Goal: Check status: Verify the current state of an ongoing process or item

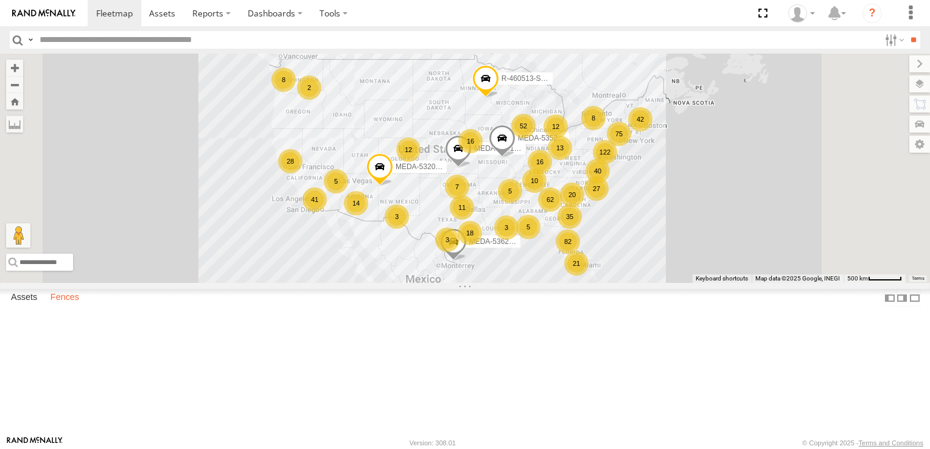
click at [66, 307] on label "Fences" at bounding box center [64, 298] width 41 height 17
click at [0, 0] on div "B30 Amazon RDU5" at bounding box center [0, 0] width 0 height 0
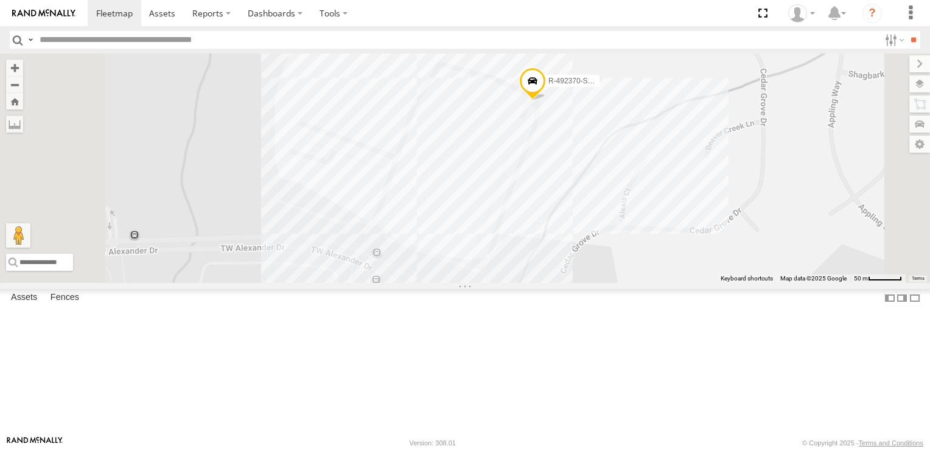
click at [630, 259] on div "R-492370-Swing" at bounding box center [465, 168] width 930 height 229
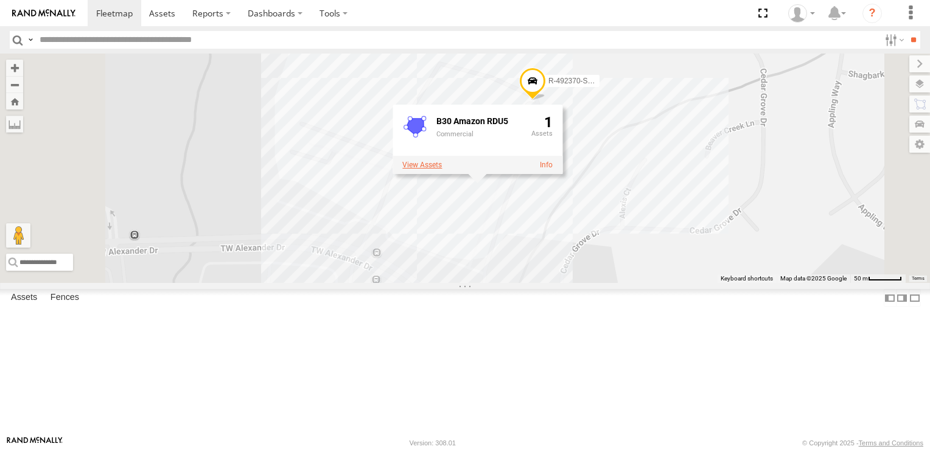
click at [442, 169] on label at bounding box center [422, 165] width 40 height 9
click at [0, 0] on label "×" at bounding box center [0, 0] width 0 height 0
click at [552, 169] on link at bounding box center [546, 165] width 13 height 9
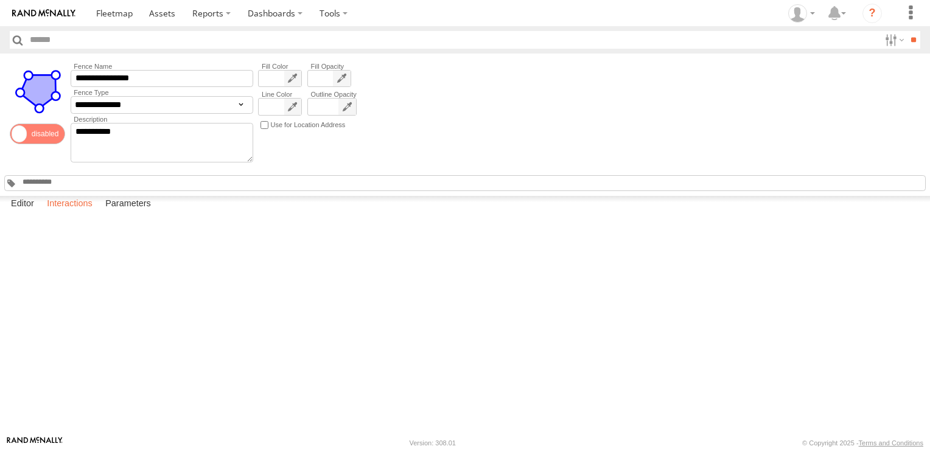
click at [85, 213] on label "Interactions" at bounding box center [70, 204] width 58 height 17
drag, startPoint x: 881, startPoint y: 203, endPoint x: 821, endPoint y: 302, distance: 116.0
click at [0, 0] on link "View Full Report" at bounding box center [0, 0] width 0 height 0
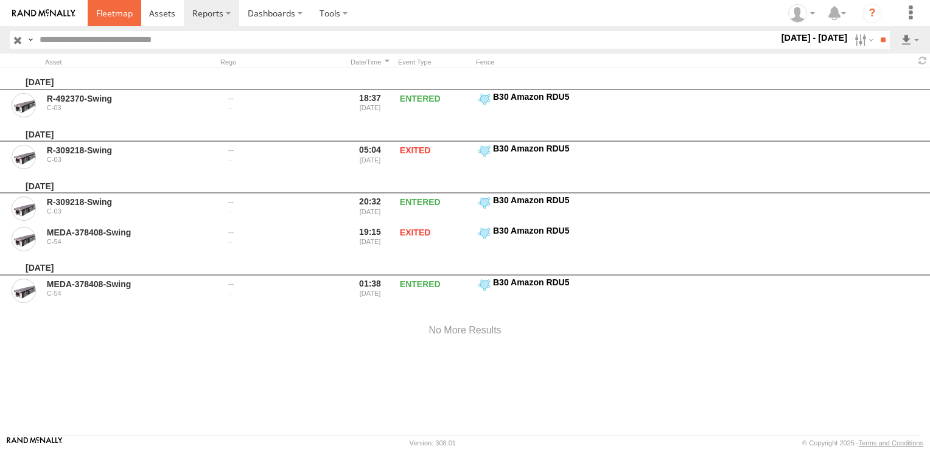
click at [119, 12] on span at bounding box center [114, 13] width 37 height 12
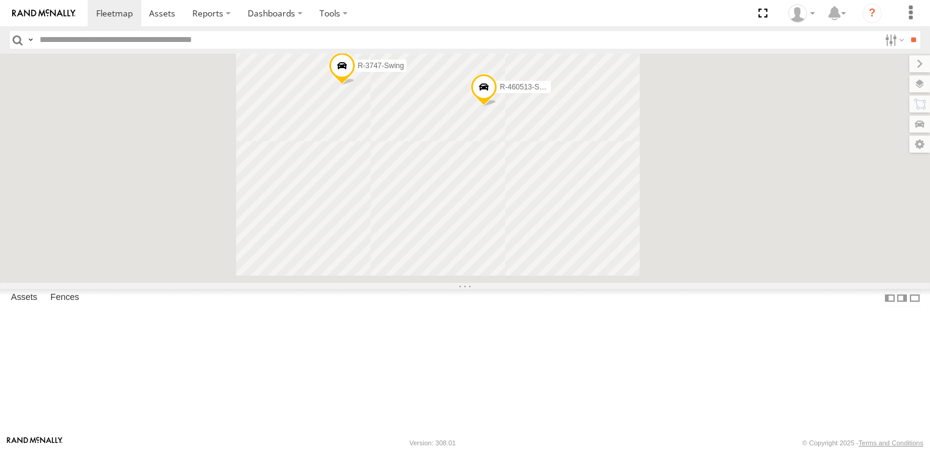
click at [80, 40] on input "text" at bounding box center [457, 40] width 844 height 18
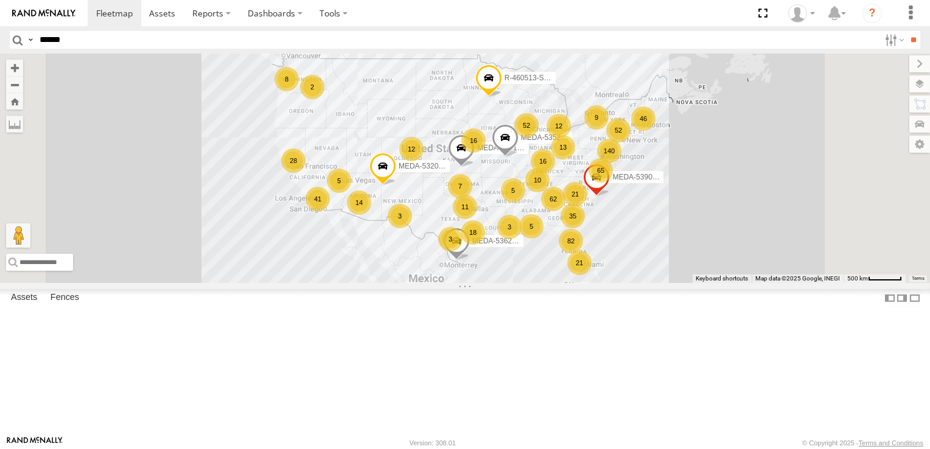
type input "******"
click at [906, 31] on input "**" at bounding box center [913, 40] width 14 height 18
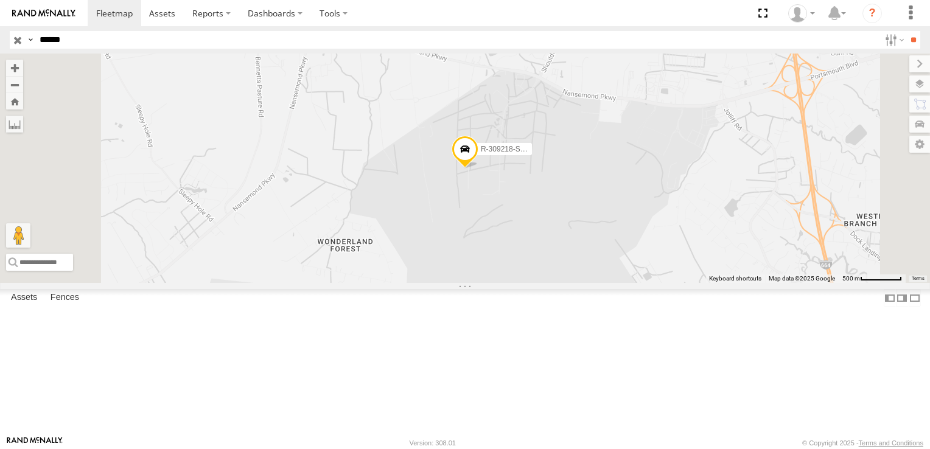
click at [0, 0] on link at bounding box center [0, 0] width 0 height 0
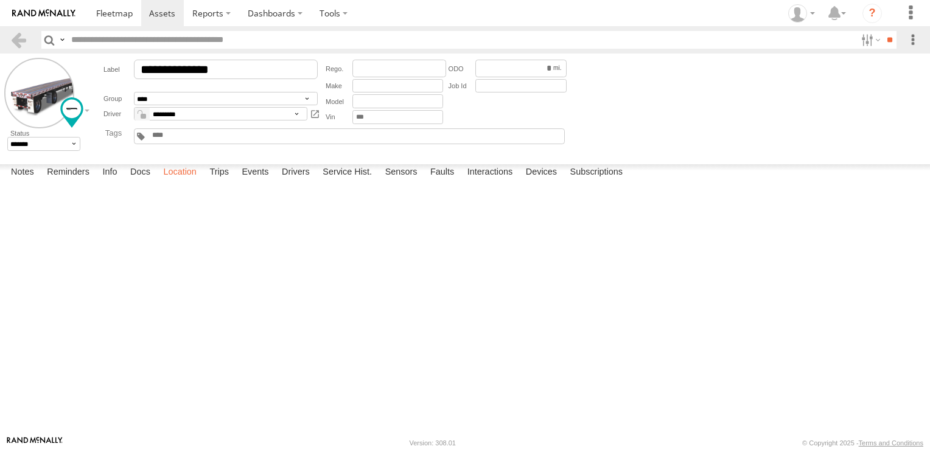
click at [188, 181] on label "Location" at bounding box center [180, 172] width 46 height 17
drag, startPoint x: 563, startPoint y: 356, endPoint x: 510, endPoint y: 232, distance: 134.9
click at [0, 0] on div "R-309218-Swing" at bounding box center [0, 0] width 0 height 0
click at [0, 0] on label at bounding box center [0, 0] width 0 height 0
click at [0, 0] on span "Basemaps" at bounding box center [0, 0] width 0 height 0
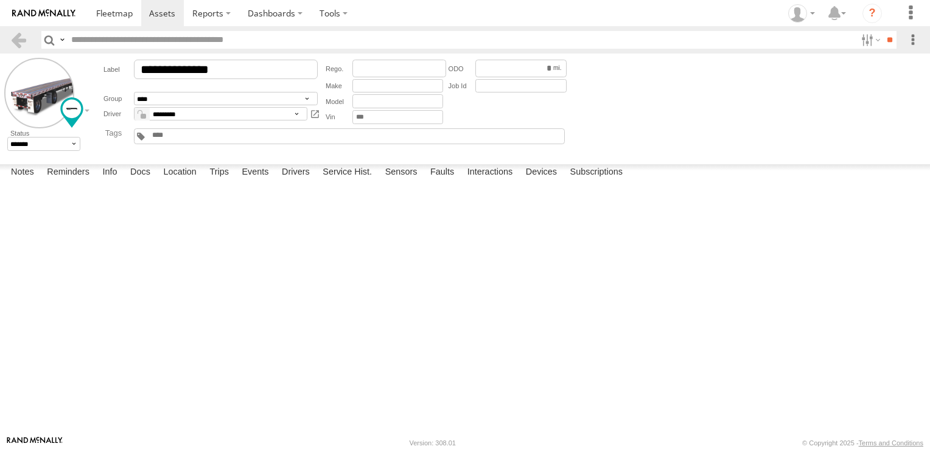
click at [0, 0] on span "Satellite + Roadmap" at bounding box center [0, 0] width 0 height 0
drag, startPoint x: 522, startPoint y: 291, endPoint x: 426, endPoint y: 266, distance: 99.3
click at [0, 0] on div "R-309218-Swing" at bounding box center [0, 0] width 0 height 0
click at [232, 181] on label "Trips" at bounding box center [219, 172] width 32 height 17
click at [0, 0] on div at bounding box center [0, 0] width 0 height 0
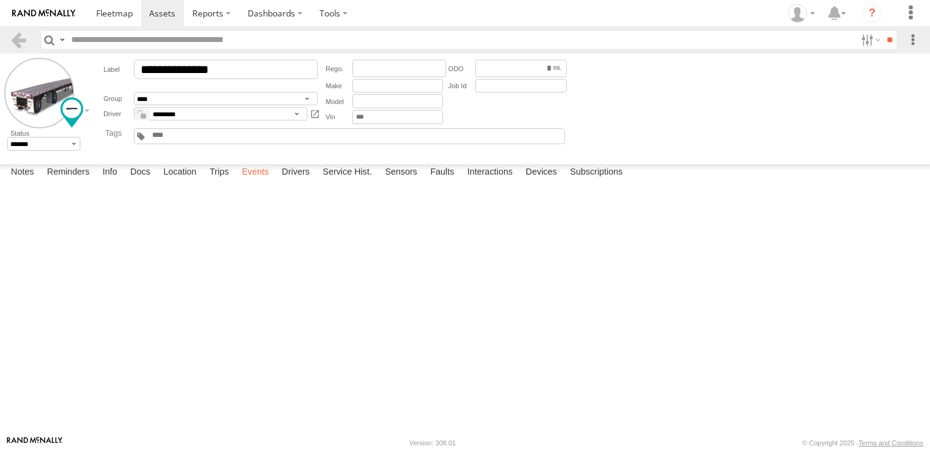
click at [263, 181] on label "Events" at bounding box center [254, 172] width 39 height 17
drag, startPoint x: 896, startPoint y: 172, endPoint x: 782, endPoint y: 325, distance: 190.9
click at [0, 0] on link at bounding box center [0, 0] width 0 height 0
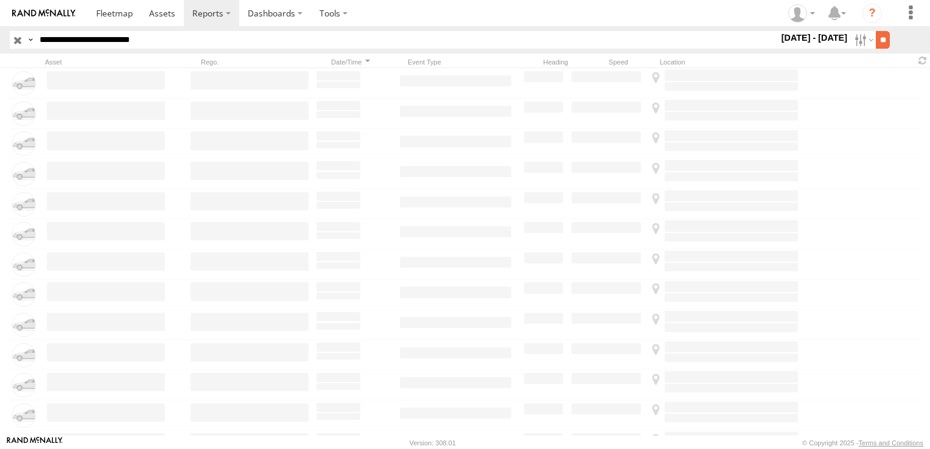
click at [881, 44] on input "**" at bounding box center [882, 40] width 14 height 18
drag, startPoint x: 882, startPoint y: 43, endPoint x: 822, endPoint y: 264, distance: 229.5
click at [882, 43] on input "**" at bounding box center [882, 40] width 14 height 18
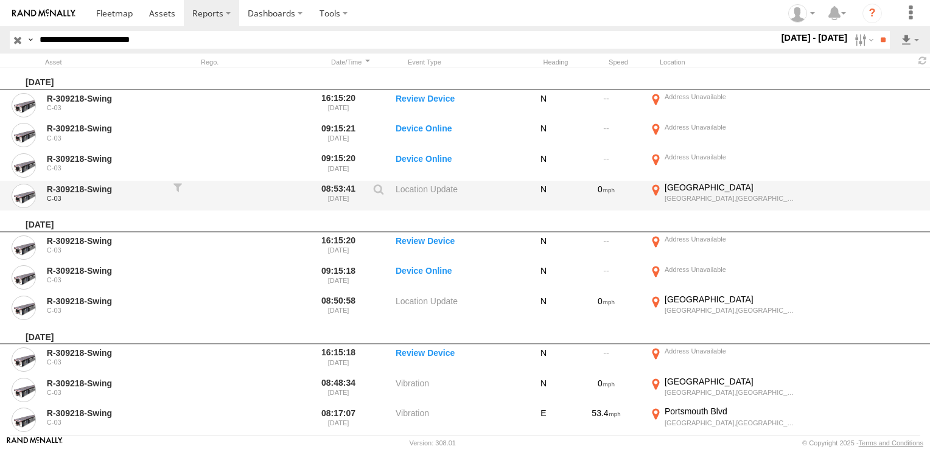
click at [682, 186] on div "[GEOGRAPHIC_DATA]" at bounding box center [730, 187] width 133 height 11
